Goal: Task Accomplishment & Management: Manage account settings

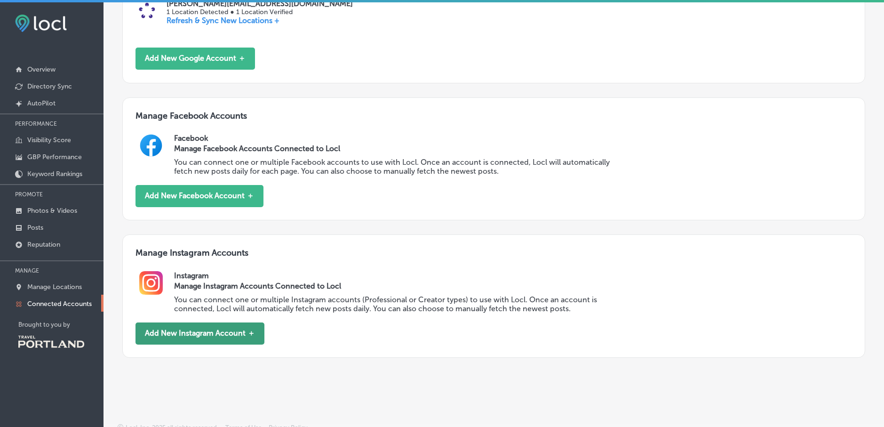
scroll to position [241, 0]
click at [208, 336] on button "Add New Instagram Account ＋" at bounding box center [200, 333] width 129 height 22
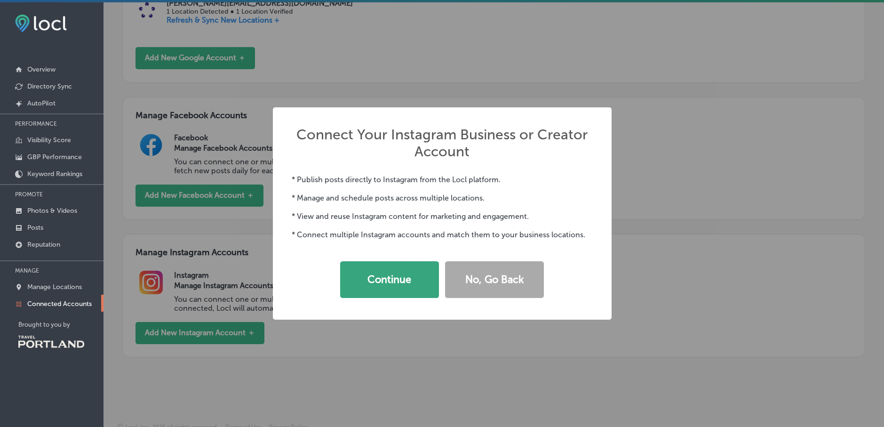
click at [407, 280] on button "Continue" at bounding box center [389, 279] width 99 height 37
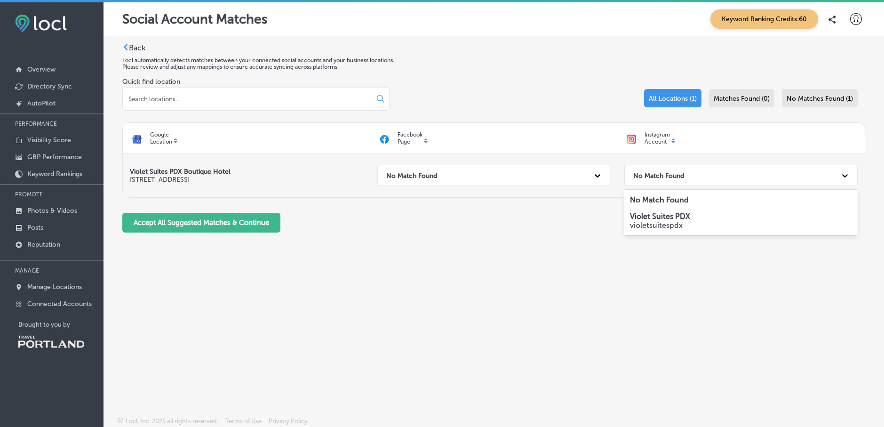
click at [731, 174] on div "No Match Found" at bounding box center [733, 175] width 208 height 19
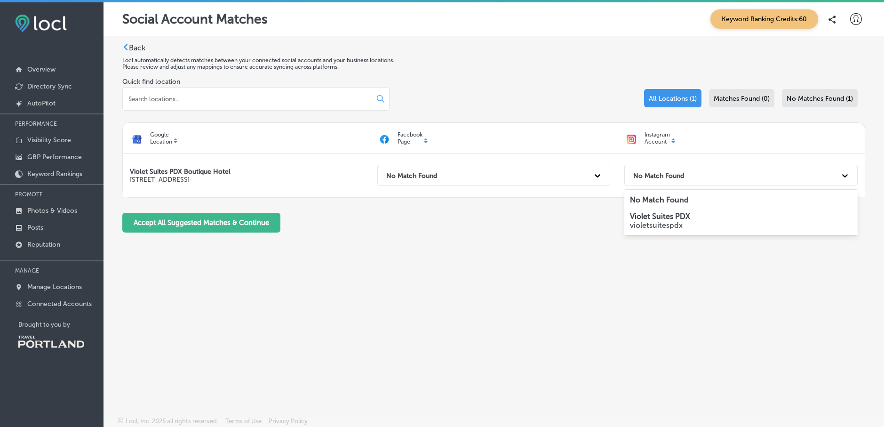
click at [715, 222] on p "violetsuitespdx" at bounding box center [741, 225] width 222 height 9
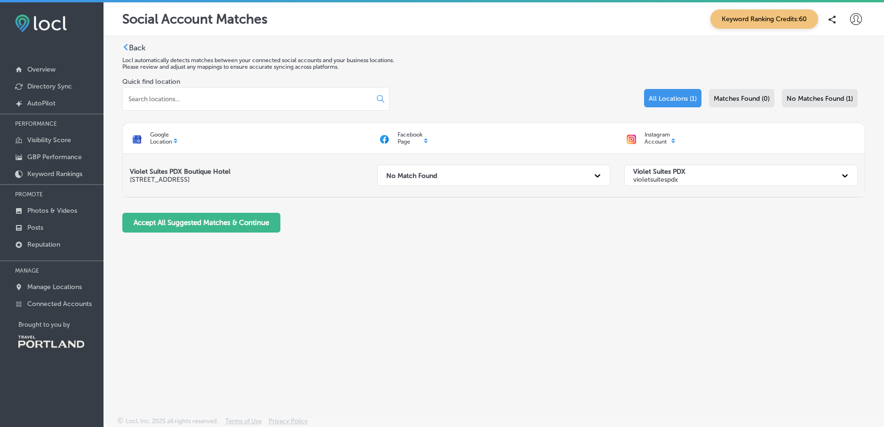
click at [491, 174] on div "No Match Found" at bounding box center [486, 175] width 208 height 19
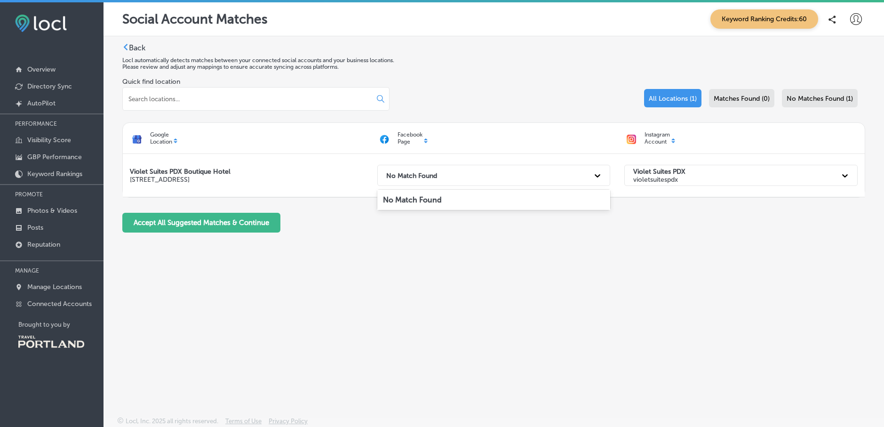
click at [315, 236] on div "Back Locl automatically detects matches between your connected social accounts …" at bounding box center [493, 141] width 743 height 197
click at [231, 224] on button "Accept All Suggested Matches & Continue" at bounding box center [201, 222] width 158 height 20
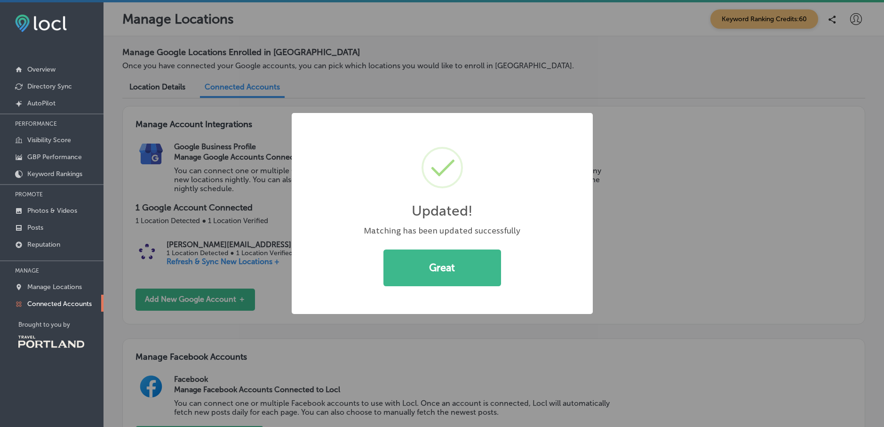
drag, startPoint x: 439, startPoint y: 269, endPoint x: 355, endPoint y: 284, distance: 84.6
click at [438, 269] on button "Great" at bounding box center [443, 267] width 118 height 37
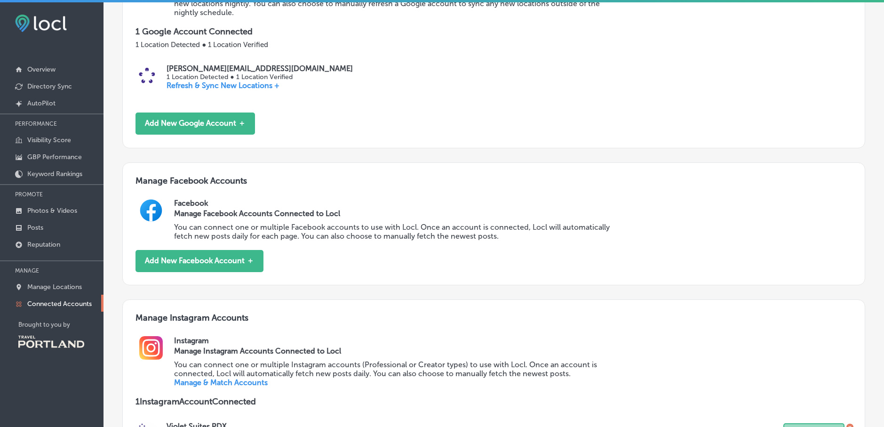
scroll to position [177, 0]
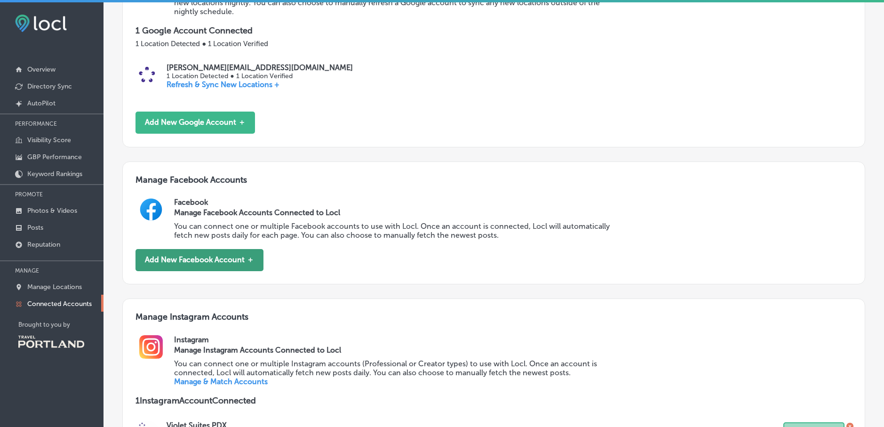
click at [207, 263] on button "Add New Facebook Account ＋" at bounding box center [200, 260] width 128 height 22
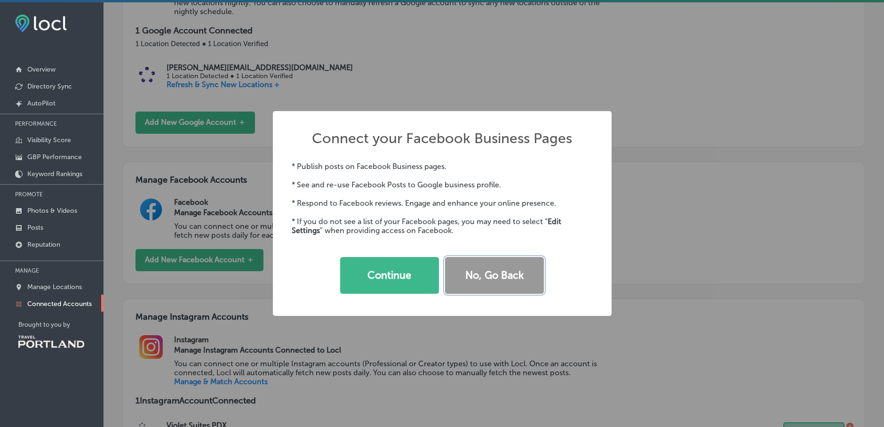
click at [481, 271] on button "No, Go Back" at bounding box center [494, 275] width 99 height 37
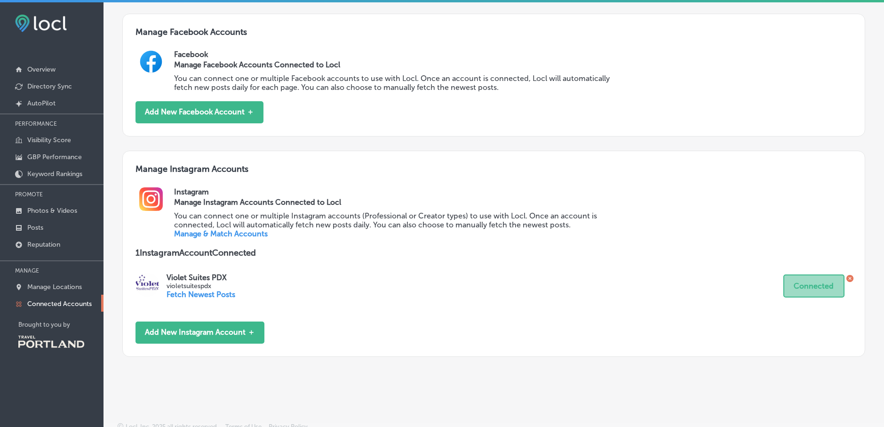
scroll to position [332, 0]
